Goal: Information Seeking & Learning: Learn about a topic

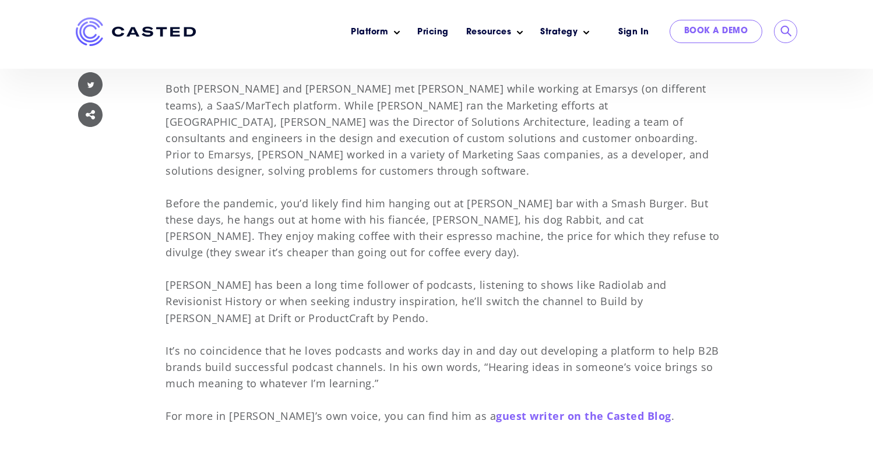
scroll to position [492, 0]
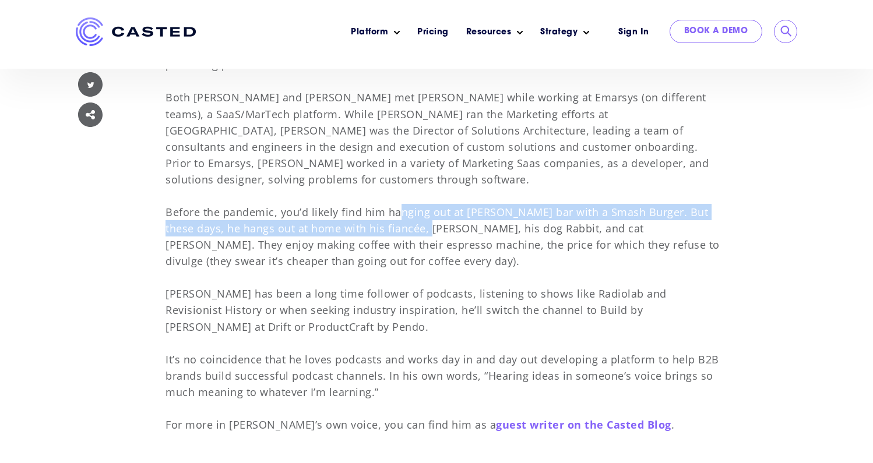
drag, startPoint x: 396, startPoint y: 193, endPoint x: 408, endPoint y: 212, distance: 22.3
click at [408, 212] on p "[PERSON_NAME] is the co-founder of Casted, and is in love with problem solving …" at bounding box center [443, 220] width 555 height 425
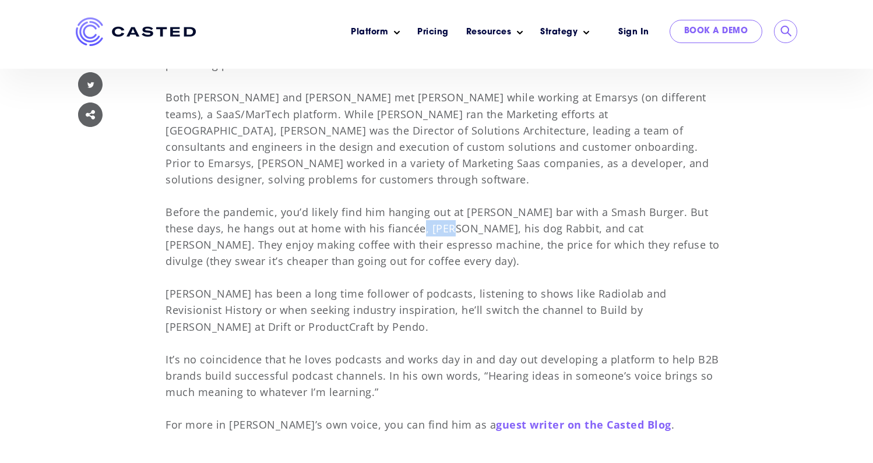
click at [408, 212] on p "[PERSON_NAME] is the co-founder of Casted, and is in love with problem solving …" at bounding box center [443, 220] width 555 height 425
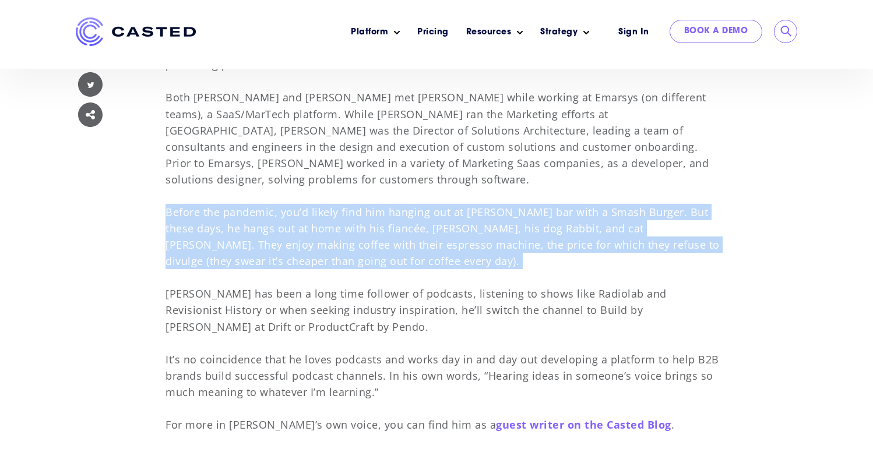
click at [408, 212] on p "[PERSON_NAME] is the co-founder of Casted, and is in love with problem solving …" at bounding box center [443, 220] width 555 height 425
click at [408, 247] on p "[PERSON_NAME] is the co-founder of Casted, and is in love with problem solving …" at bounding box center [443, 220] width 555 height 425
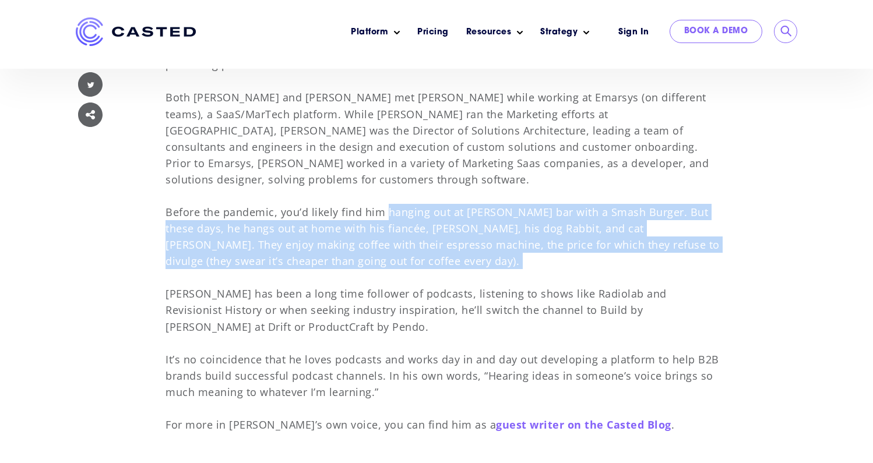
drag, startPoint x: 408, startPoint y: 247, endPoint x: 408, endPoint y: 200, distance: 46.0
click at [408, 200] on p "[PERSON_NAME] is the co-founder of Casted, and is in love with problem solving …" at bounding box center [443, 220] width 555 height 425
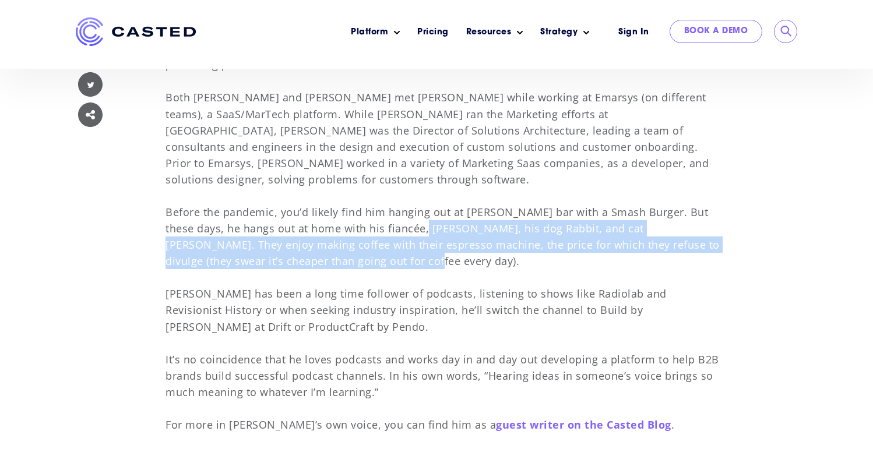
drag, startPoint x: 406, startPoint y: 213, endPoint x: 404, endPoint y: 237, distance: 23.9
click at [404, 238] on p "[PERSON_NAME] is the co-founder of Casted, and is in love with problem solving …" at bounding box center [443, 220] width 555 height 425
click at [404, 237] on p "[PERSON_NAME] is the co-founder of Casted, and is in love with problem solving …" at bounding box center [443, 220] width 555 height 425
drag, startPoint x: 404, startPoint y: 237, endPoint x: 404, endPoint y: 213, distance: 23.9
click at [404, 213] on p "[PERSON_NAME] is the co-founder of Casted, and is in love with problem solving …" at bounding box center [443, 220] width 555 height 425
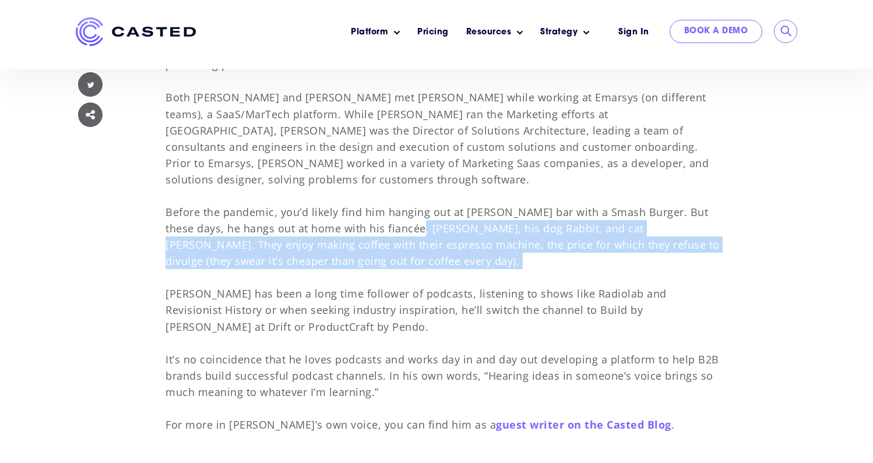
click at [404, 213] on p "[PERSON_NAME] is the co-founder of Casted, and is in love with problem solving …" at bounding box center [443, 220] width 555 height 425
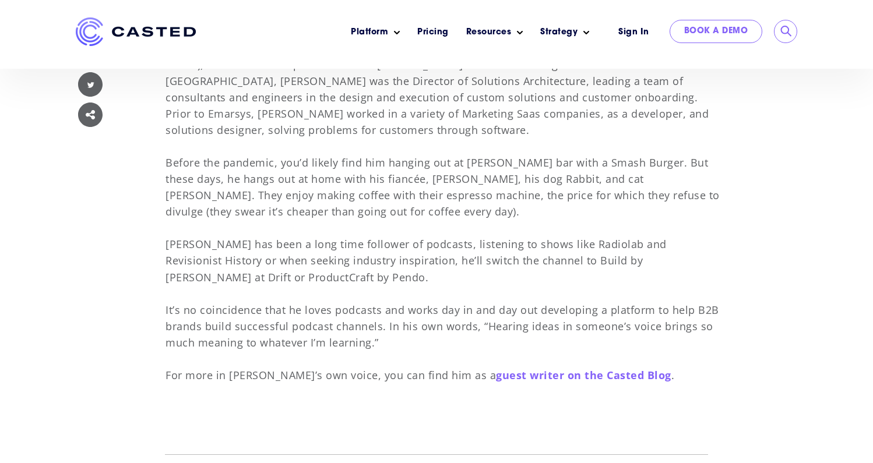
scroll to position [543, 0]
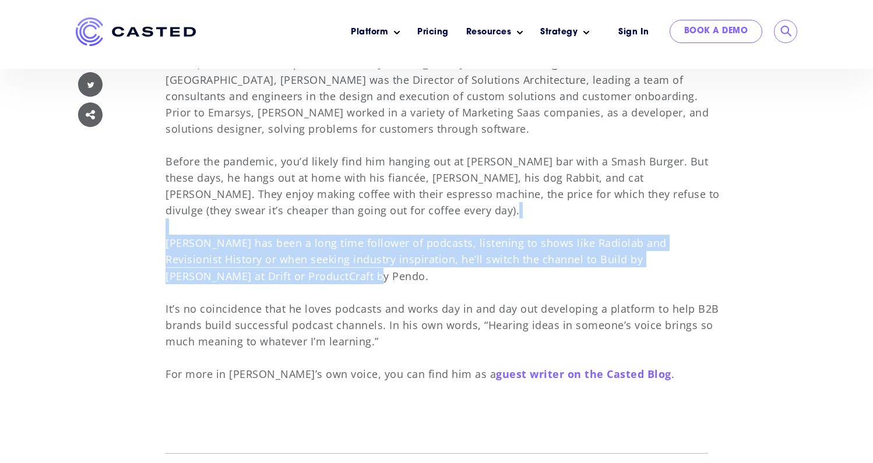
drag, startPoint x: 386, startPoint y: 265, endPoint x: 394, endPoint y: 206, distance: 58.8
click at [394, 206] on p "[PERSON_NAME] is the co-founder of Casted, and is in love with problem solving …" at bounding box center [443, 169] width 555 height 425
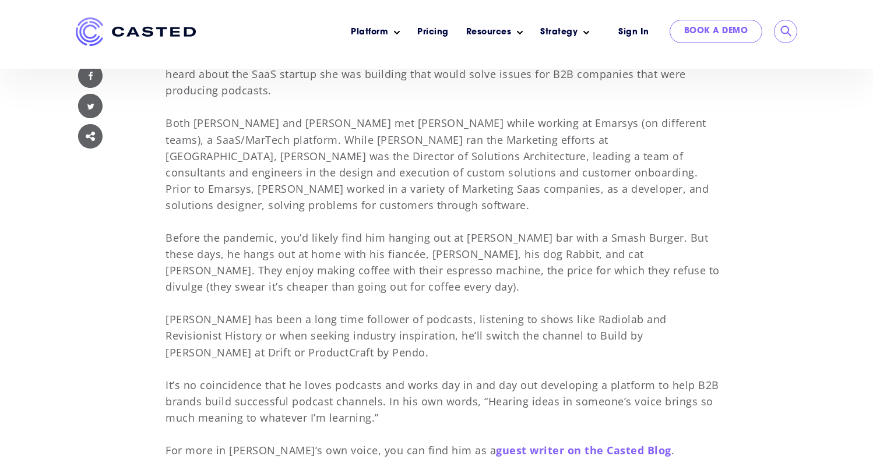
scroll to position [460, 0]
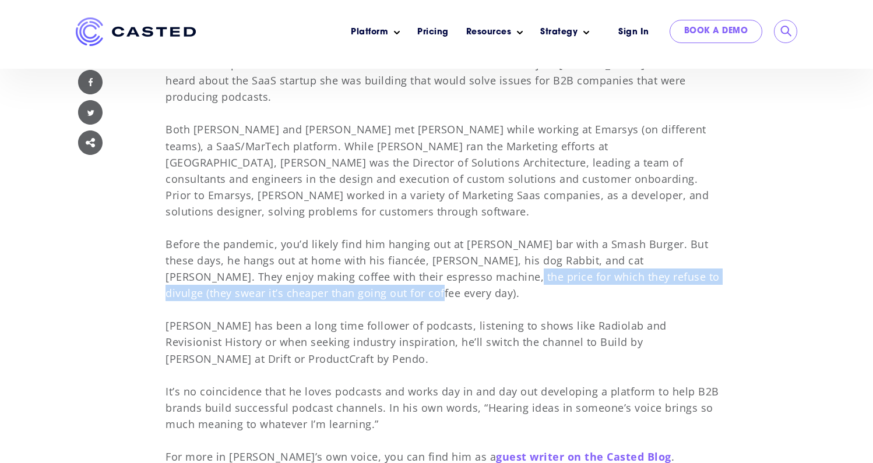
drag, startPoint x: 411, startPoint y: 281, endPoint x: 420, endPoint y: 256, distance: 25.8
click at [420, 256] on p "[PERSON_NAME] is the co-founder of Casted, and is in love with problem solving …" at bounding box center [443, 252] width 555 height 425
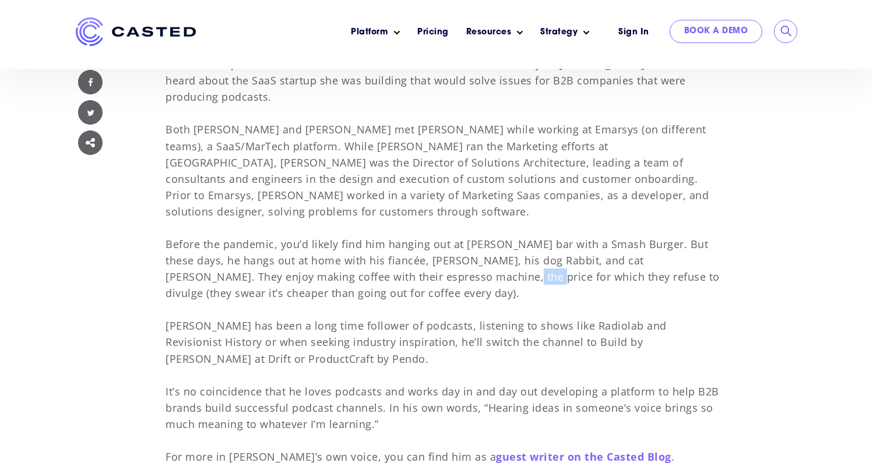
click at [420, 256] on p "[PERSON_NAME] is the co-founder of Casted, and is in love with problem solving …" at bounding box center [443, 252] width 555 height 425
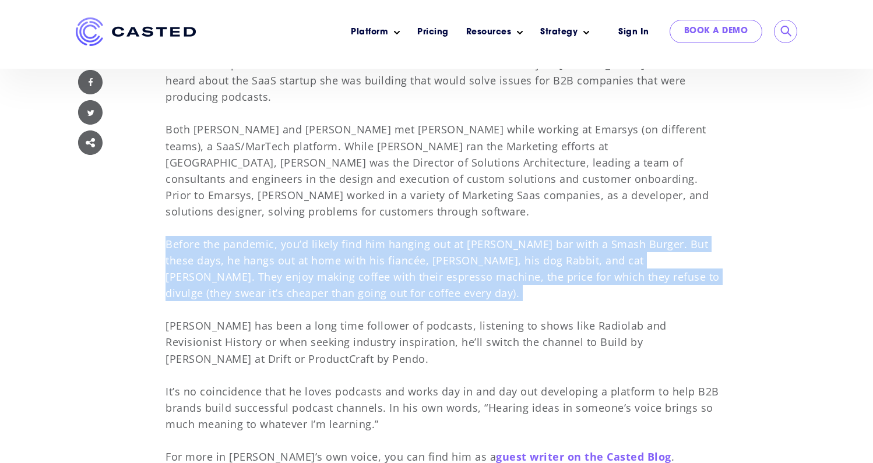
click at [420, 256] on p "[PERSON_NAME] is the co-founder of Casted, and is in love with problem solving …" at bounding box center [443, 252] width 555 height 425
click at [420, 287] on p "[PERSON_NAME] is the co-founder of Casted, and is in love with problem solving …" at bounding box center [443, 252] width 555 height 425
